Goal: Find specific page/section: Find specific page/section

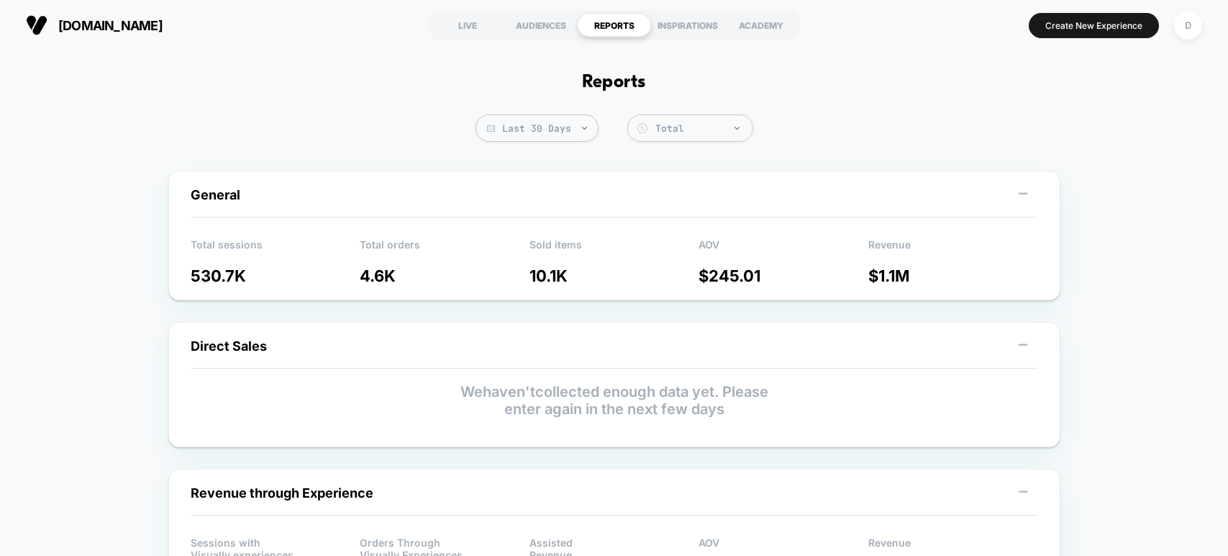
click at [452, 22] on div "LIVE" at bounding box center [467, 25] width 73 height 23
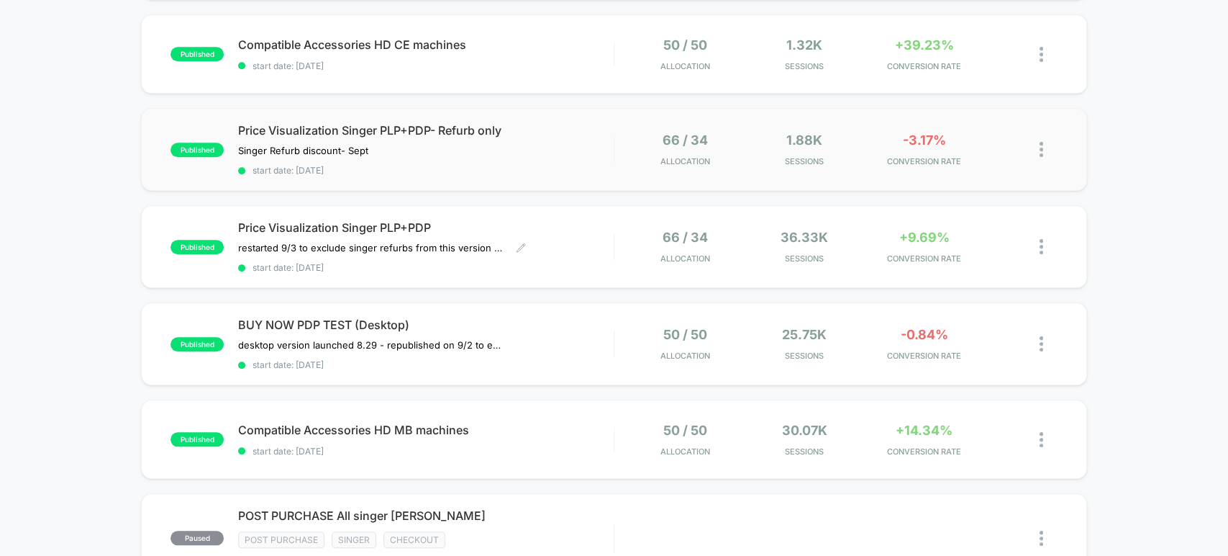
scroll to position [772, 0]
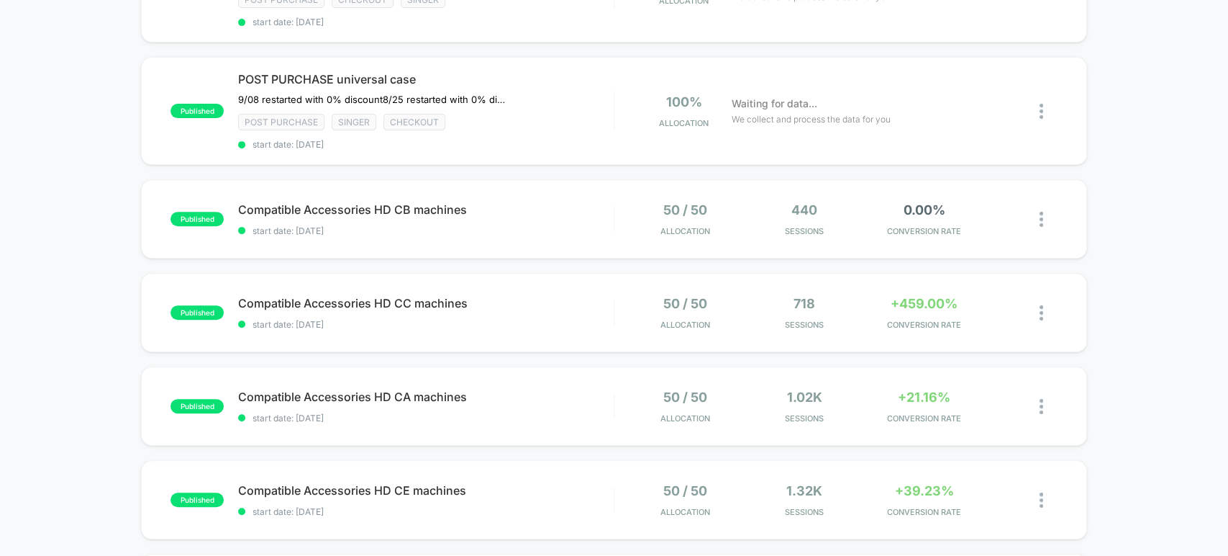
scroll to position [320, 0]
